Goal: Ask a question: Seek information or help from site administrators or community

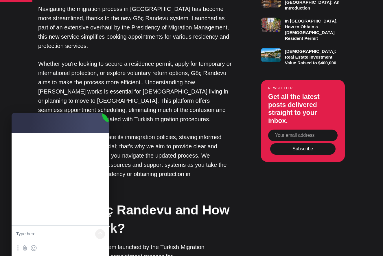
scroll to position [426, 0]
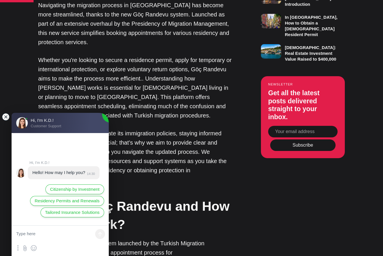
click at [5, 116] on jdiv at bounding box center [6, 117] width 8 height 8
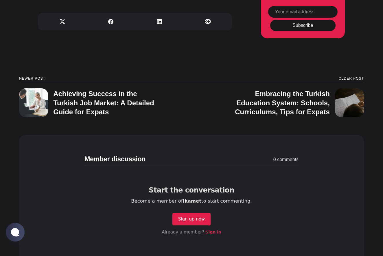
scroll to position [2164, 0]
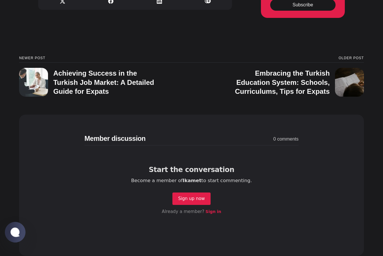
click at [18, 229] on jdiv at bounding box center [15, 232] width 11 height 10
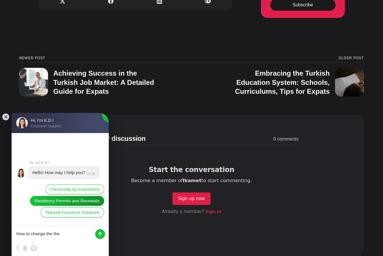
type textarea "How to change the the"
click at [43, 203] on span "Residency Permits and Renewals" at bounding box center [67, 201] width 65 height 6
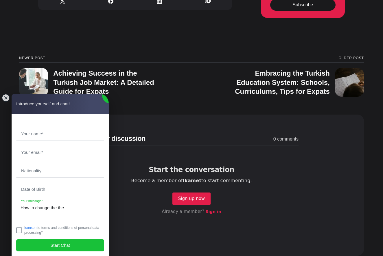
click at [64, 208] on textarea "How to change the the" at bounding box center [59, 211] width 87 height 20
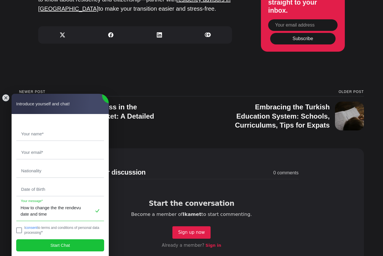
scroll to position [2139, 0]
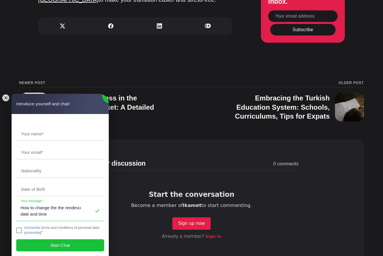
click at [68, 208] on textarea "How to change the the rendevu date and time" at bounding box center [59, 211] width 87 height 20
click at [56, 214] on textarea "How to change the the randevu date and time" at bounding box center [59, 211] width 87 height 20
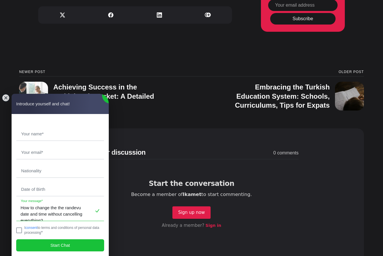
scroll to position [2150, 0]
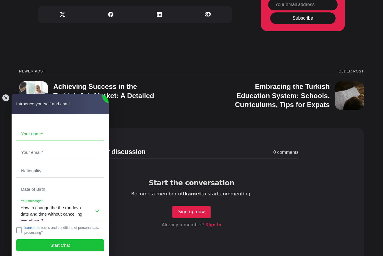
type textarea "How to change the the randevu date and time without cancelling everything?"
click at [35, 133] on input "text" at bounding box center [59, 133] width 87 height 13
type input "Andreas"
type input "Andreas Rugullies"
type input "andreas.rugullies@web.de"
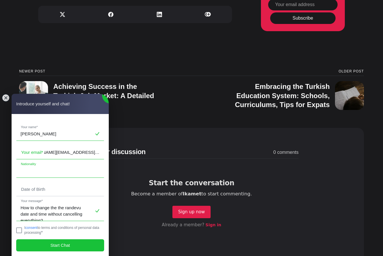
type input "andreas.rugullies@web.de"
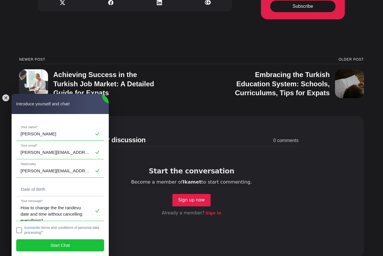
scroll to position [2166, 0]
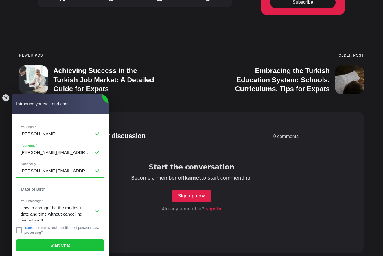
drag, startPoint x: 75, startPoint y: 153, endPoint x: 20, endPoint y: 153, distance: 54.9
click at [20, 153] on input "andreas.rugullies@web.de" at bounding box center [59, 152] width 87 height 13
type input "a"
drag, startPoint x: 69, startPoint y: 153, endPoint x: 13, endPoint y: 152, distance: 55.8
click at [13, 152] on jdiv "Andreas Rugullies Your name* webarug24@gmail.com Your email* andreas.rugullies@…" at bounding box center [60, 185] width 97 height 142
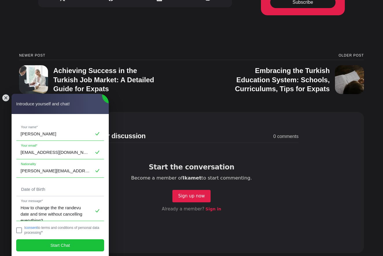
type input "webarug24@gmail.com"
drag, startPoint x: 76, startPoint y: 172, endPoint x: 13, endPoint y: 172, distance: 63.0
click at [13, 172] on jdiv "Andreas Rugullies Your name* webarug24@gmail.com Your email* andreas.rugullies@…" at bounding box center [60, 185] width 97 height 142
type input "Germany"
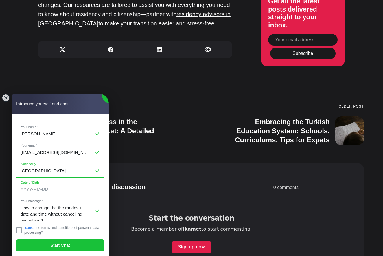
scroll to position [2114, 0]
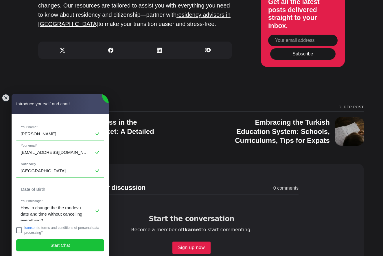
click at [19, 230] on jdiv at bounding box center [19, 231] width 6 height 6
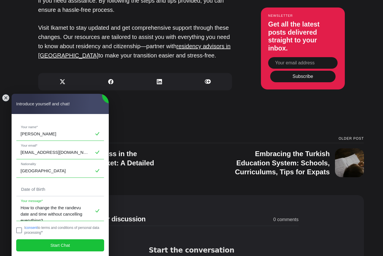
scroll to position [0, 0]
click at [58, 245] on span "Start Chat" at bounding box center [60, 245] width 20 height 6
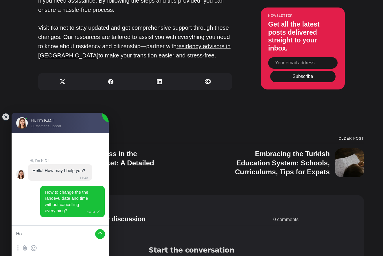
type textarea "H"
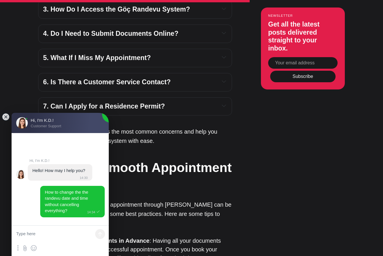
scroll to position [1402, 0]
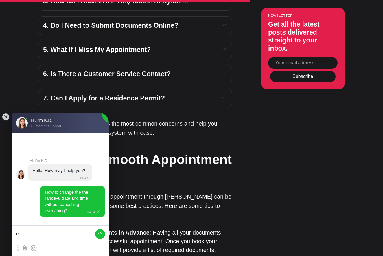
type textarea "e"
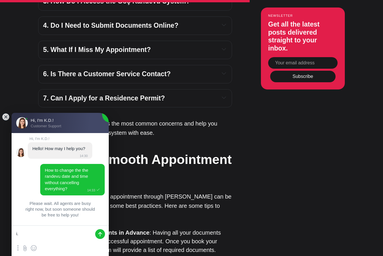
type textarea "i"
click at [63, 232] on textarea at bounding box center [60, 234] width 97 height 17
click at [31, 234] on textarea "i.e. just cancel the randevu and" at bounding box center [60, 234] width 97 height 17
click at [23, 233] on textarea "i.e. just cancel the randevu and" at bounding box center [60, 234] width 97 height 17
click at [62, 232] on textarea "i.e. what is the way just cancel the randevu and" at bounding box center [60, 234] width 97 height 17
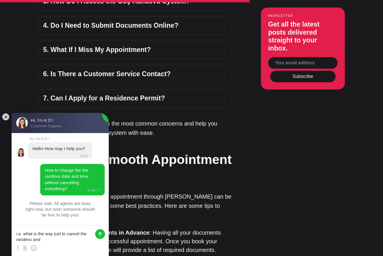
click at [46, 242] on textarea "i.e. what is the way just to cancel the randevu and" at bounding box center [60, 234] width 97 height 17
type textarea "i.e. what is the way just to cancel the randevu to get one on another day"
click at [98, 236] on jdiv at bounding box center [100, 234] width 10 height 10
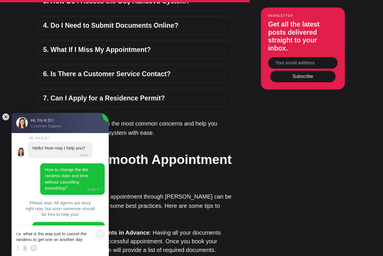
scroll to position [25, 0]
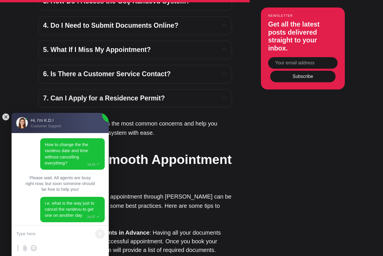
type textarea "i"
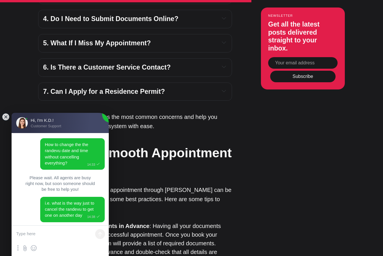
scroll to position [1406, 0]
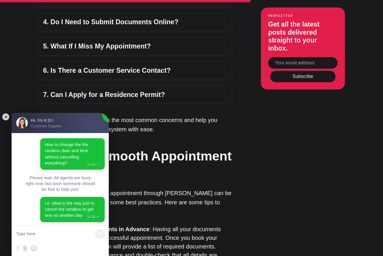
click at [159, 67] on span "6. Is There a Customer Service Contact?" at bounding box center [106, 71] width 127 height 8
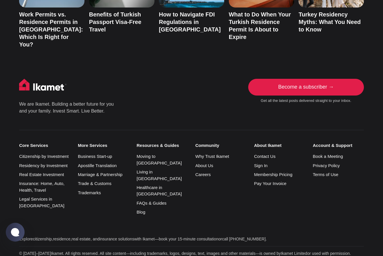
scroll to position [2513, 0]
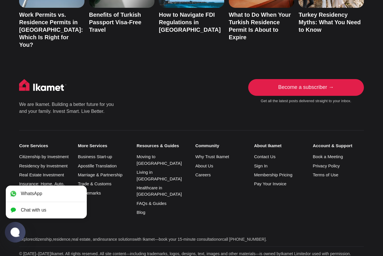
click at [12, 235] on jdiv at bounding box center [15, 232] width 11 height 10
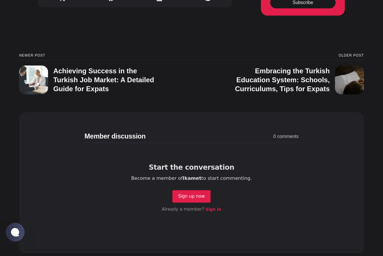
scroll to position [2141, 0]
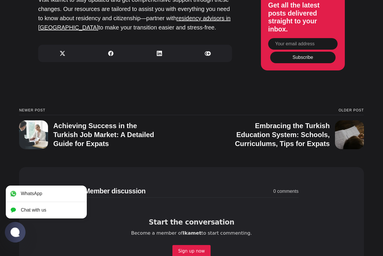
click at [10, 233] on jdiv at bounding box center [15, 232] width 21 height 21
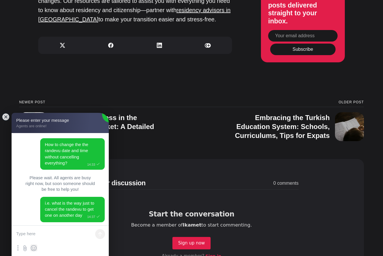
scroll to position [2151, 0]
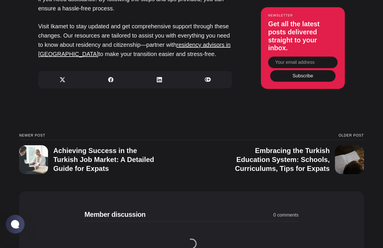
scroll to position [2090, 0]
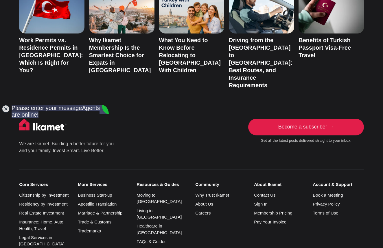
scroll to position [2049, 0]
